Goal: Transaction & Acquisition: Book appointment/travel/reservation

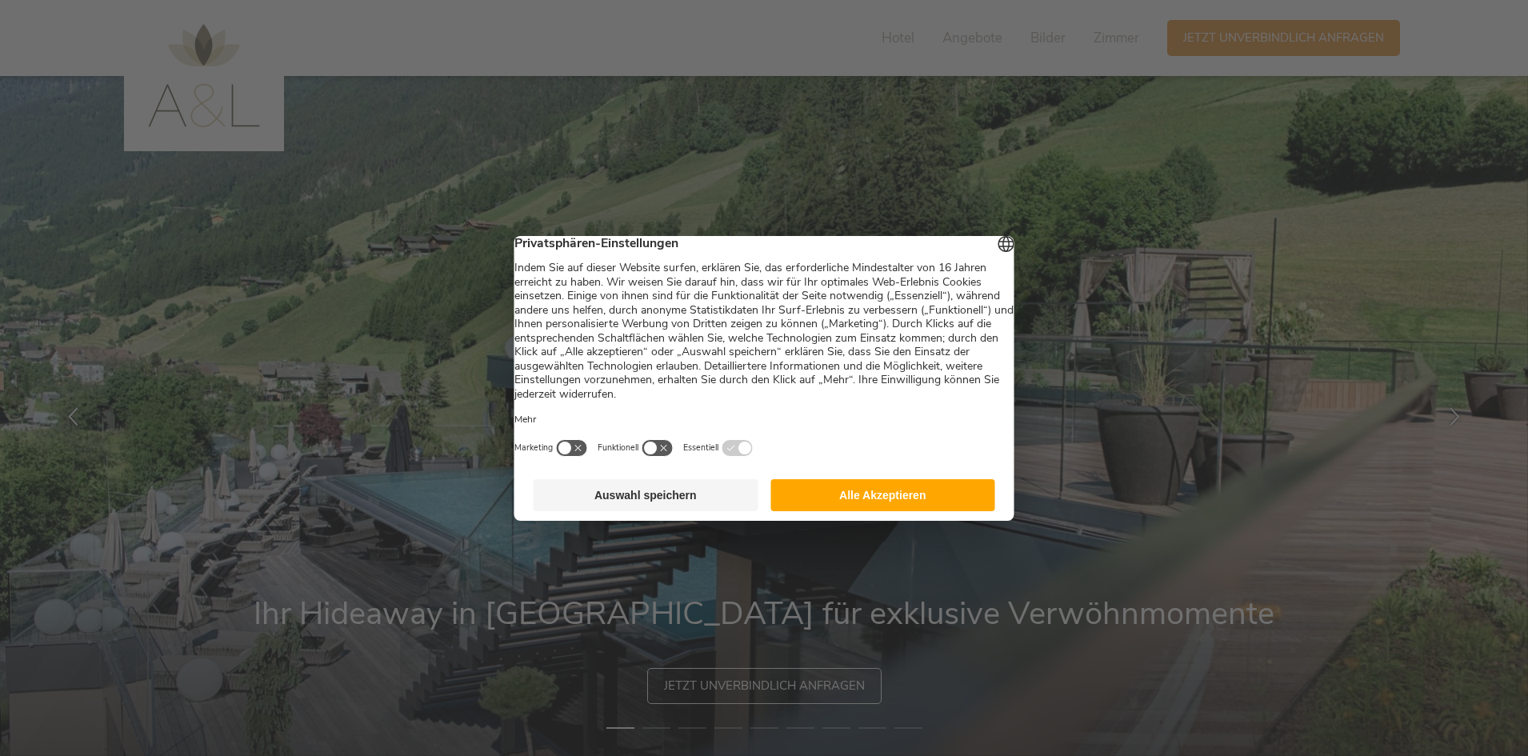
click at [885, 503] on button "Alle Akzeptieren" at bounding box center [882, 495] width 225 height 32
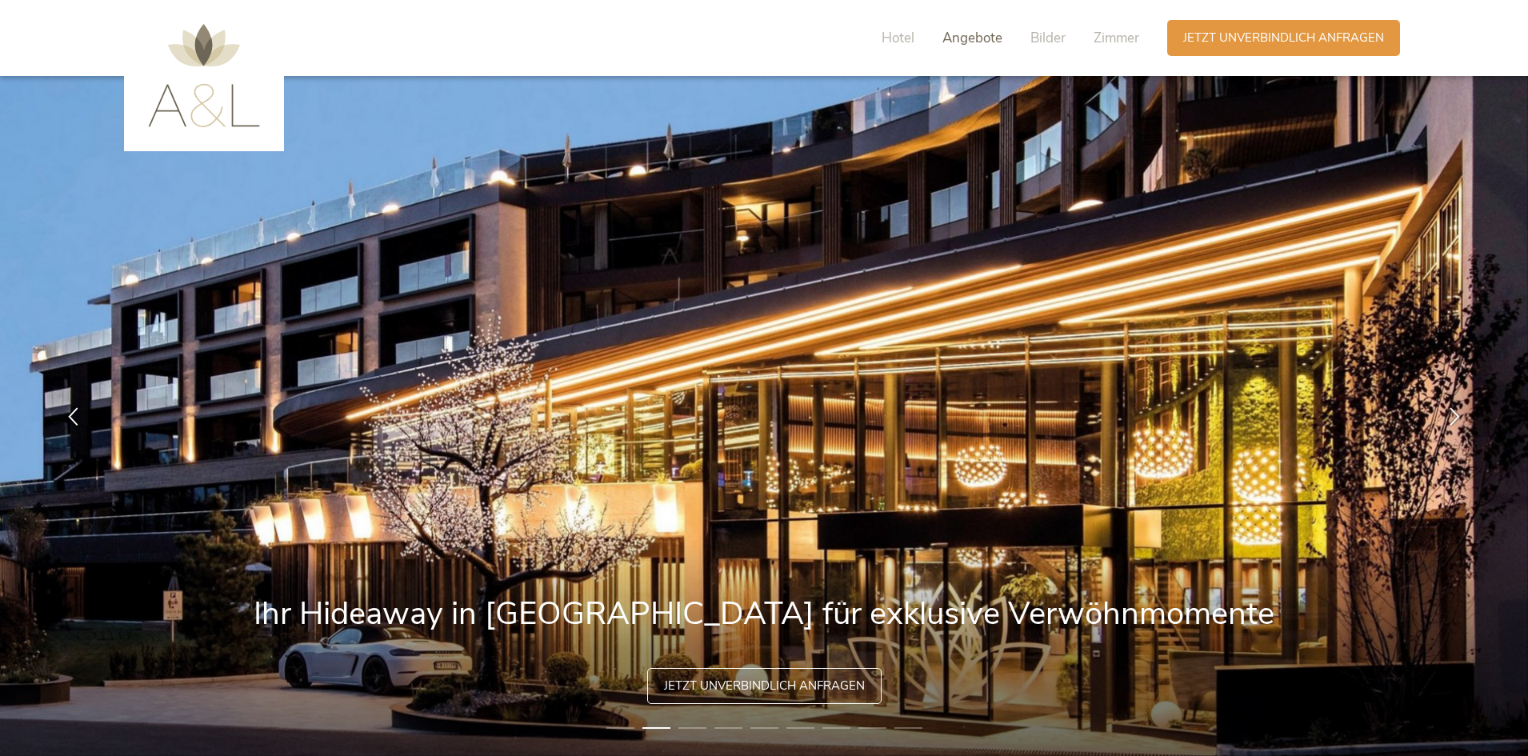
click at [962, 38] on span "Angebote" at bounding box center [972, 38] width 60 height 18
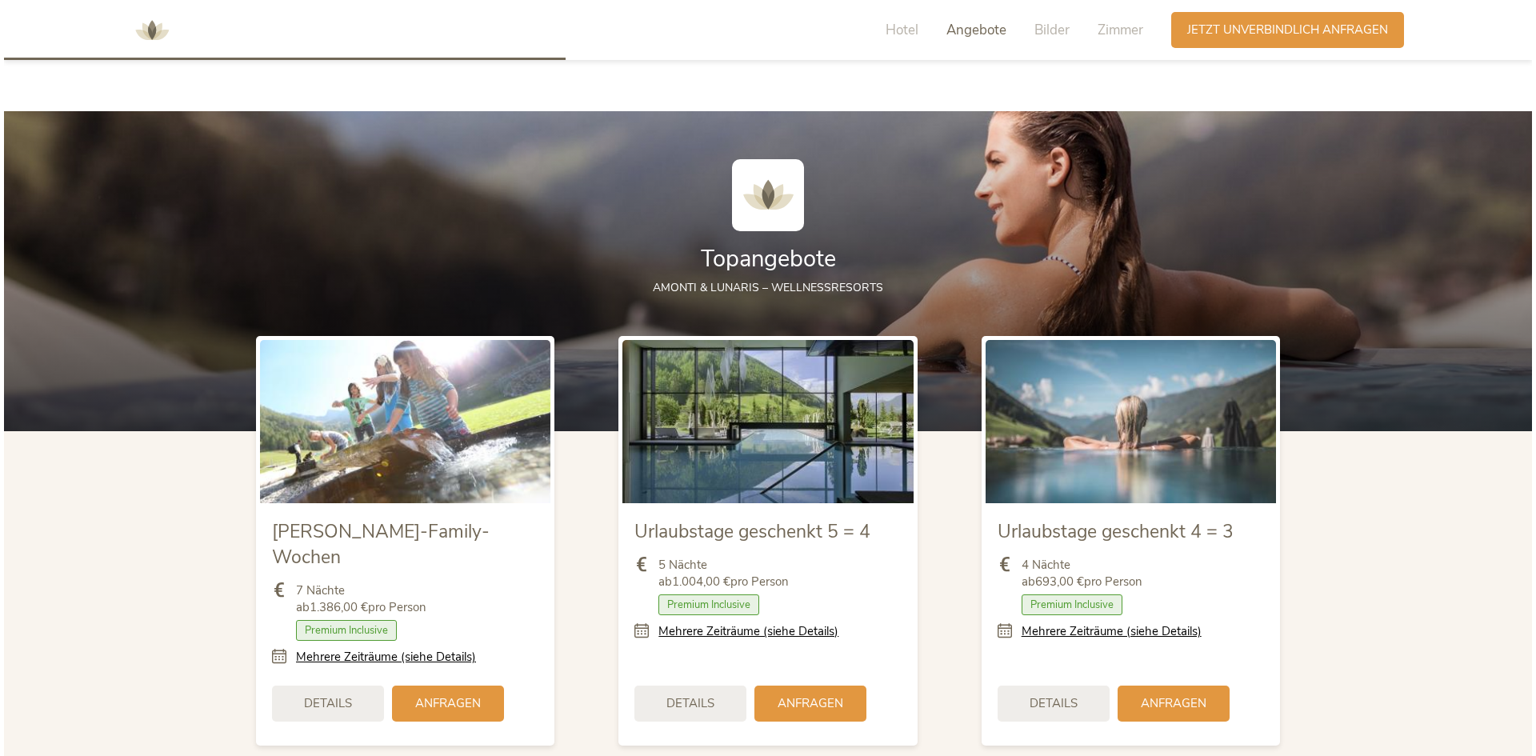
scroll to position [1762, 0]
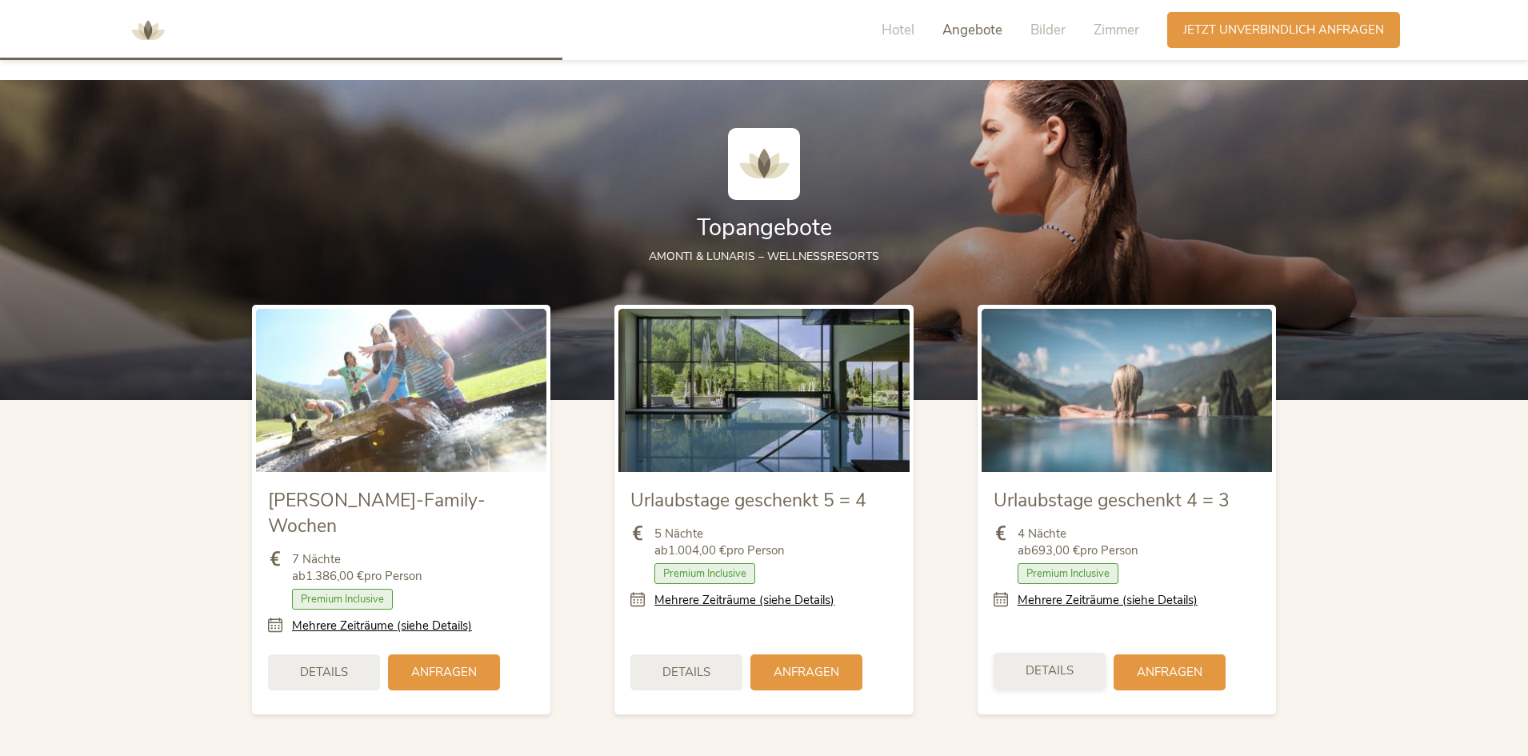
click at [1057, 662] on span "Details" at bounding box center [1050, 670] width 48 height 17
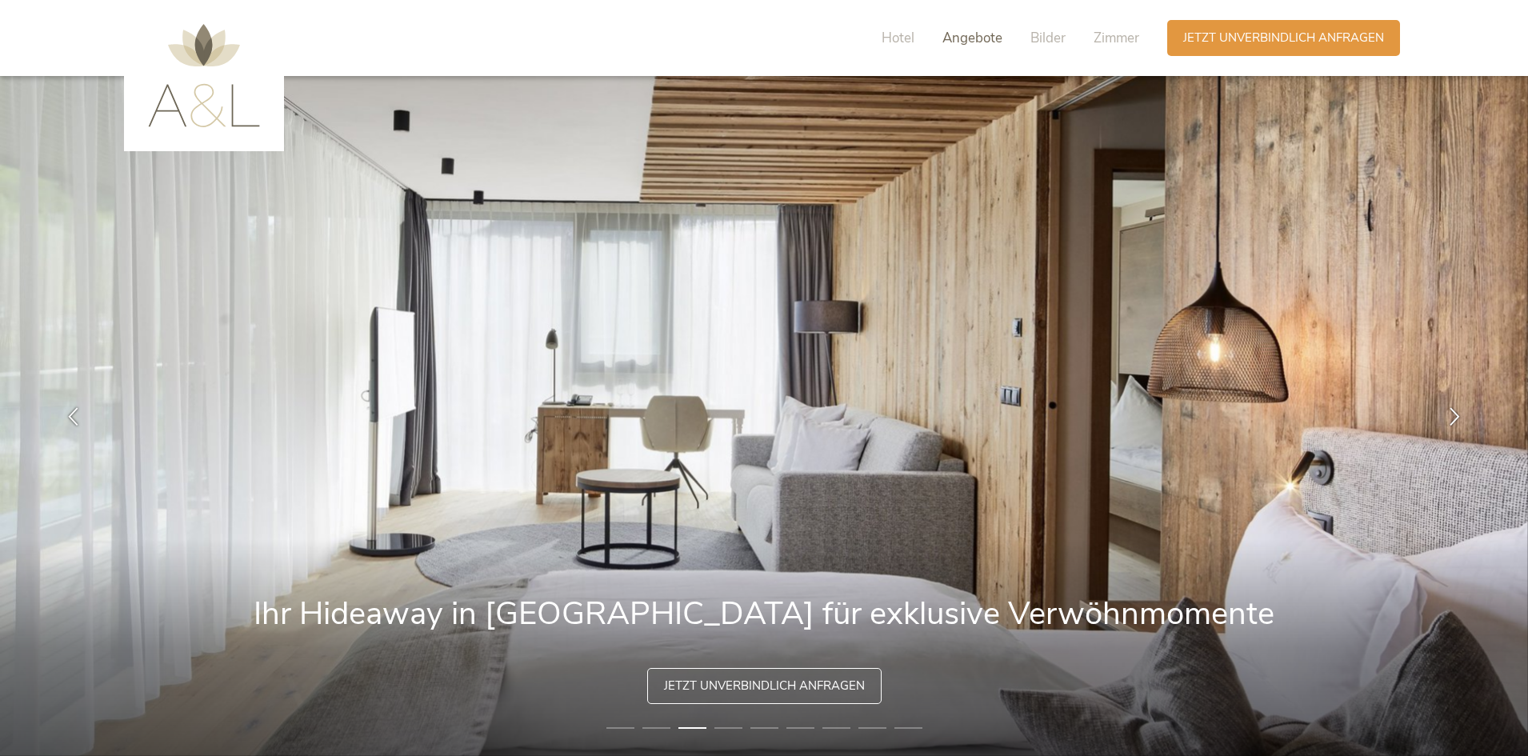
click at [956, 38] on span "Angebote" at bounding box center [972, 38] width 60 height 18
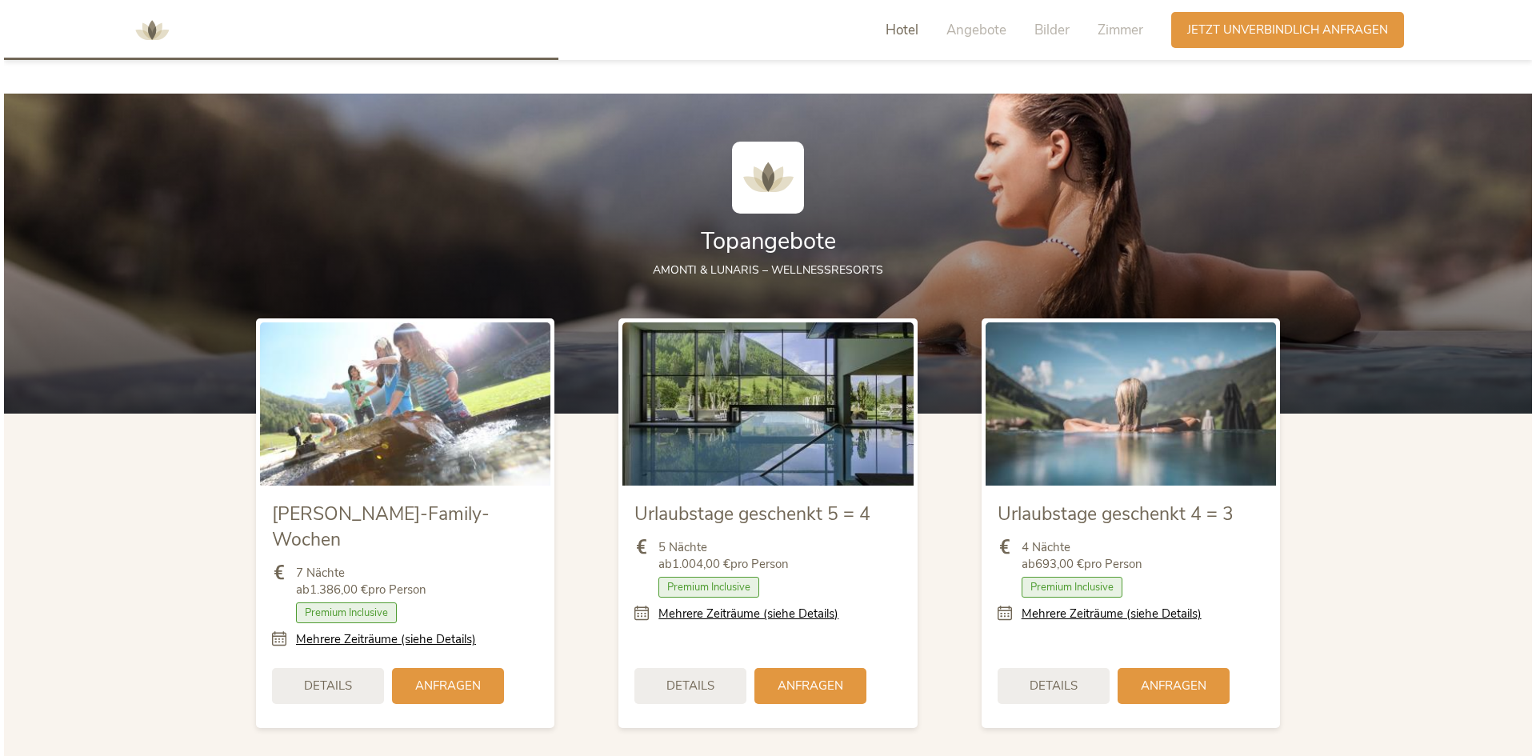
scroll to position [1762, 0]
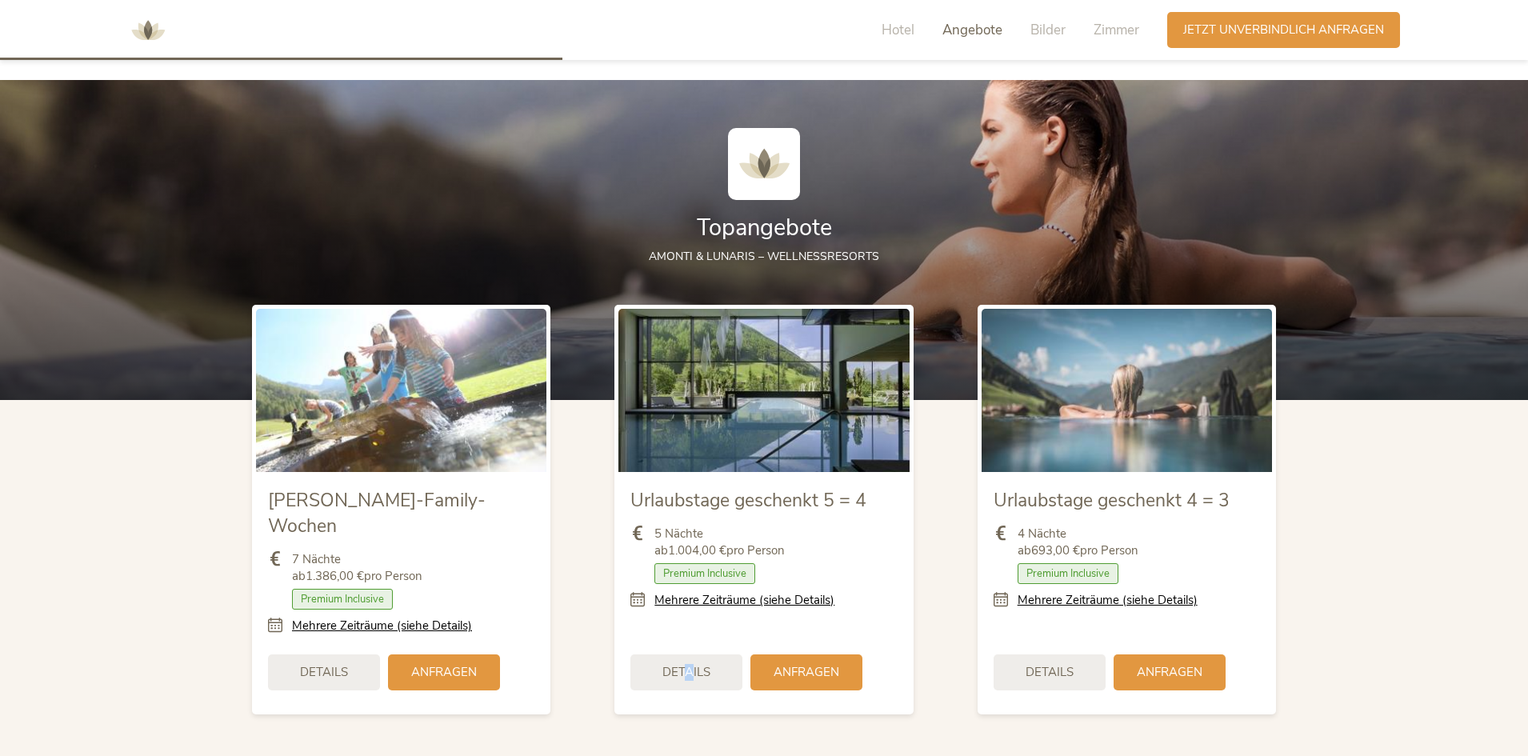
click at [690, 664] on span "Details" at bounding box center [686, 672] width 48 height 17
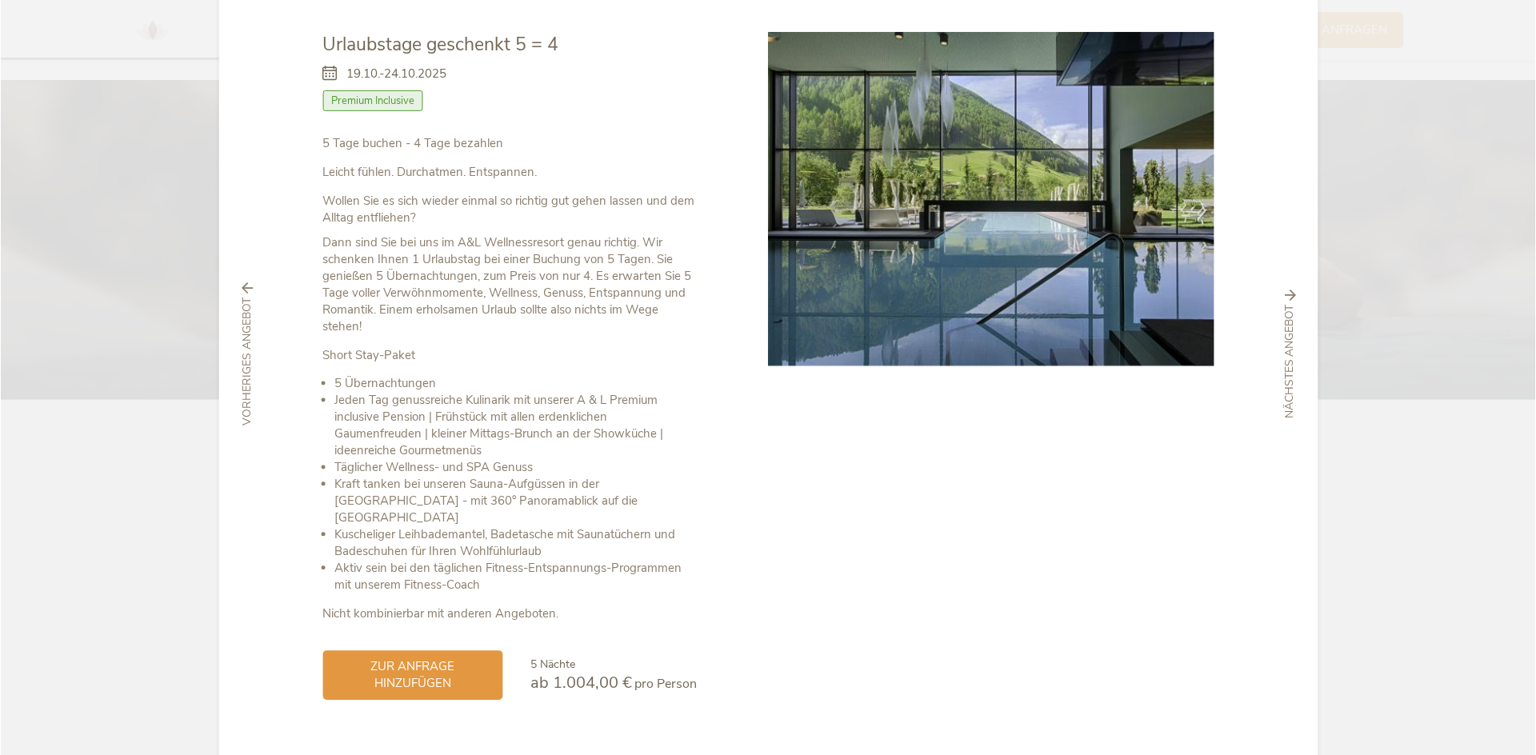
scroll to position [1761, 0]
